Goal: Task Accomplishment & Management: Manage account settings

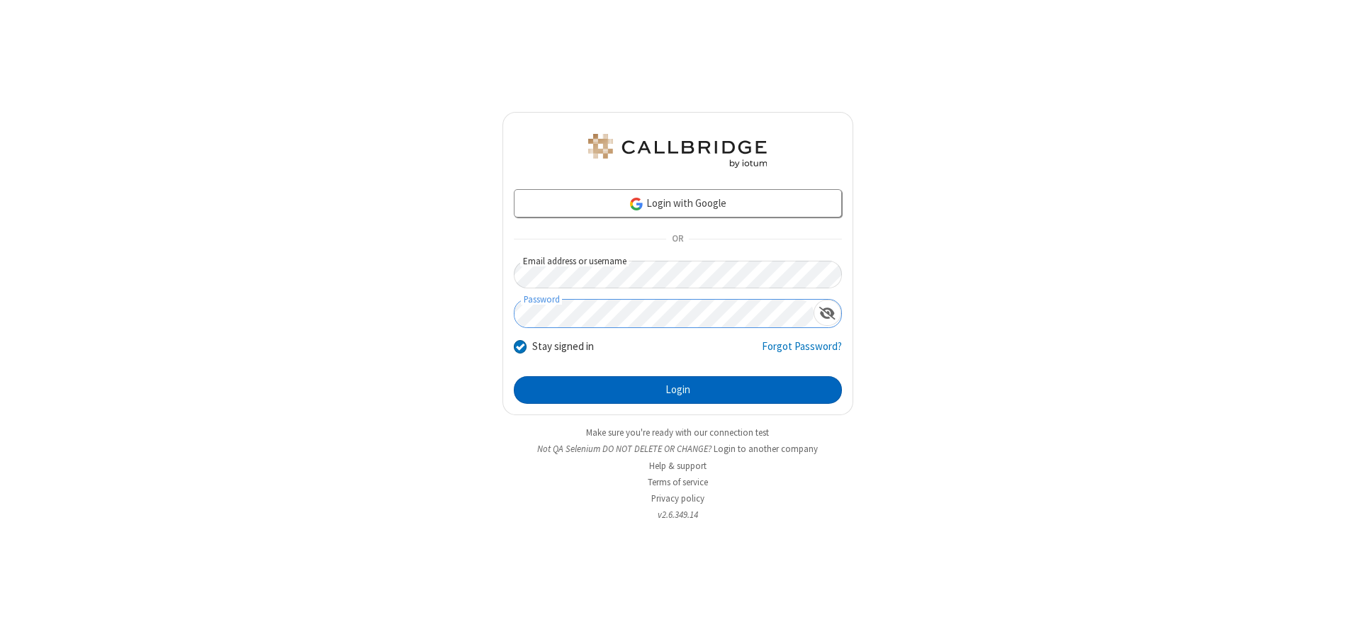
click at [677, 390] on button "Login" at bounding box center [678, 390] width 328 height 28
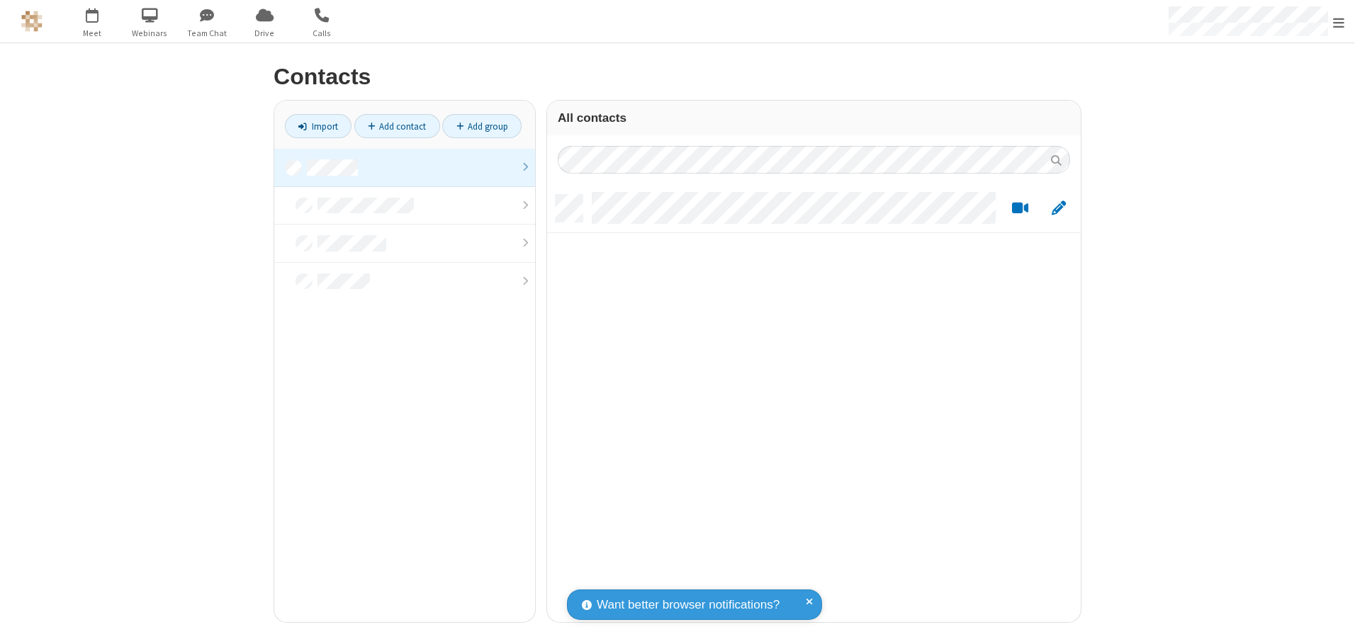
scroll to position [427, 523]
click at [405, 167] on link at bounding box center [404, 168] width 261 height 38
click at [397, 126] on link "Add contact" at bounding box center [397, 126] width 86 height 24
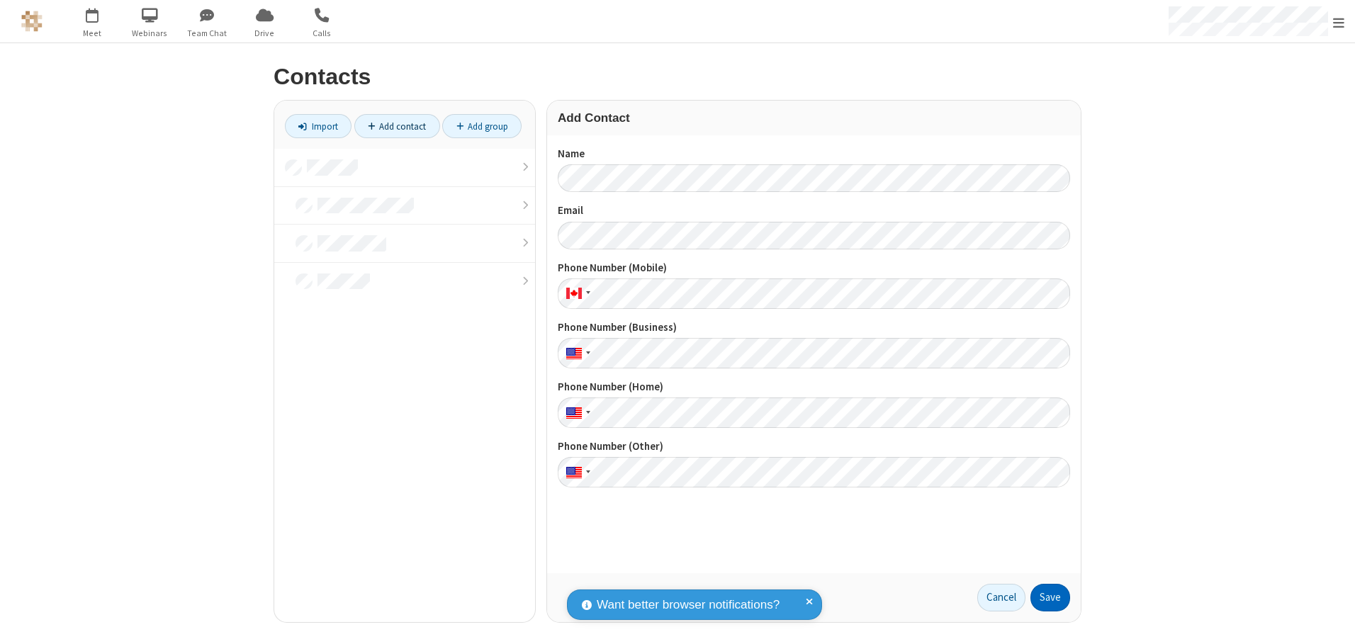
click at [1050, 597] on button "Save" at bounding box center [1050, 598] width 40 height 28
